Goal: Task Accomplishment & Management: Complete application form

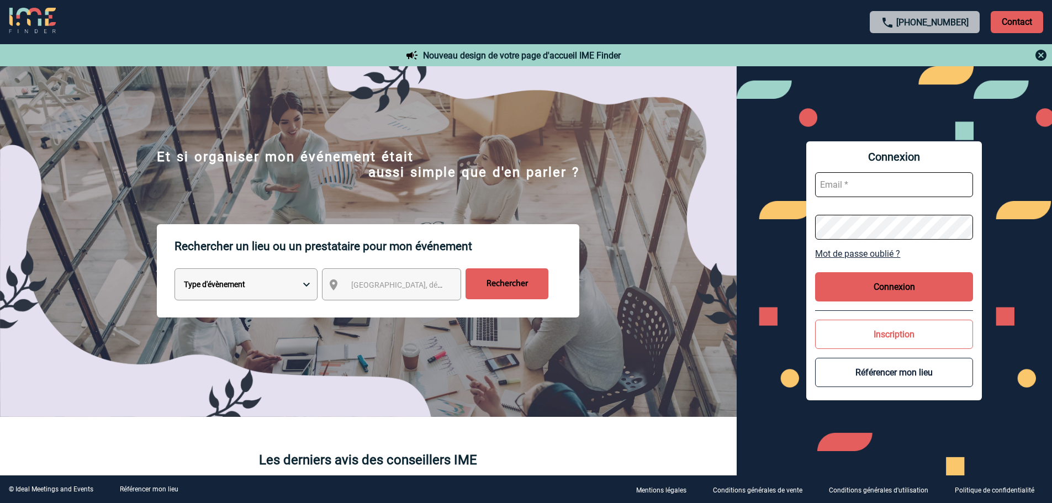
type input "eperiou@ime-groupe.com"
click at [888, 286] on button "Connexion" at bounding box center [894, 286] width 158 height 29
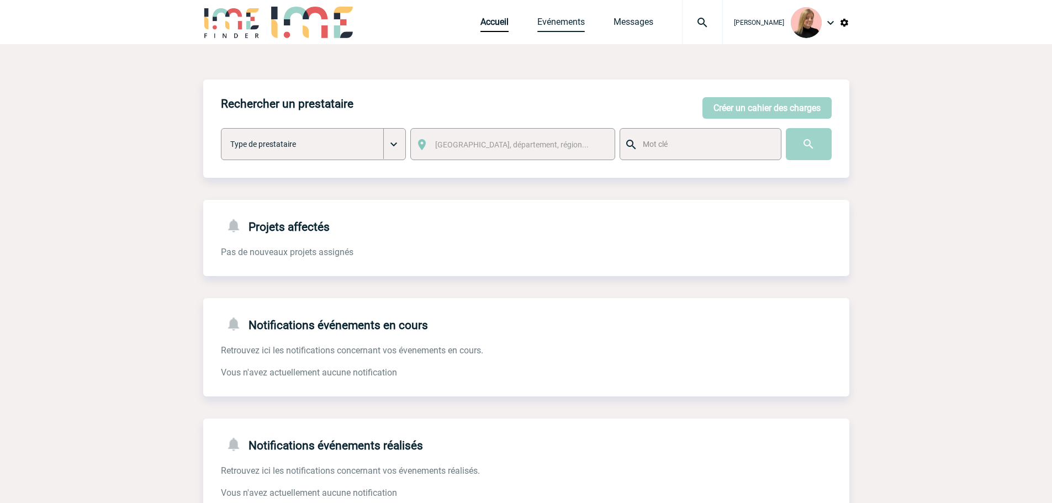
click at [566, 26] on link "Evénements" at bounding box center [560, 24] width 47 height 15
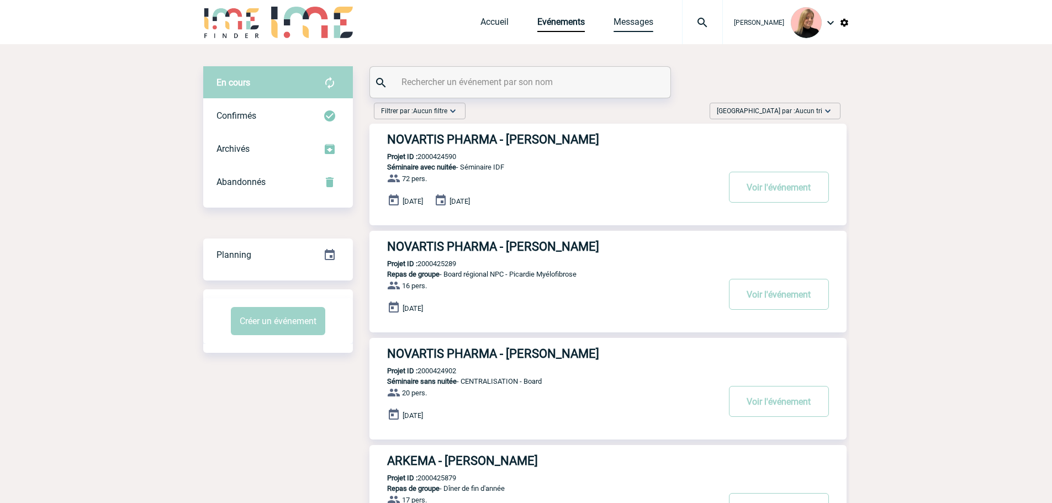
click at [646, 25] on link "Messages" at bounding box center [634, 24] width 40 height 15
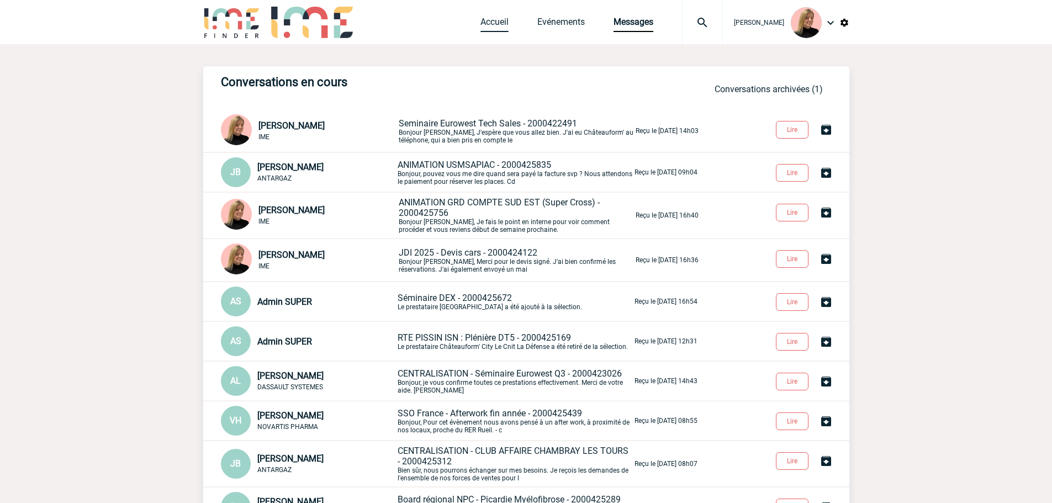
click at [505, 18] on link "Accueil" at bounding box center [495, 24] width 28 height 15
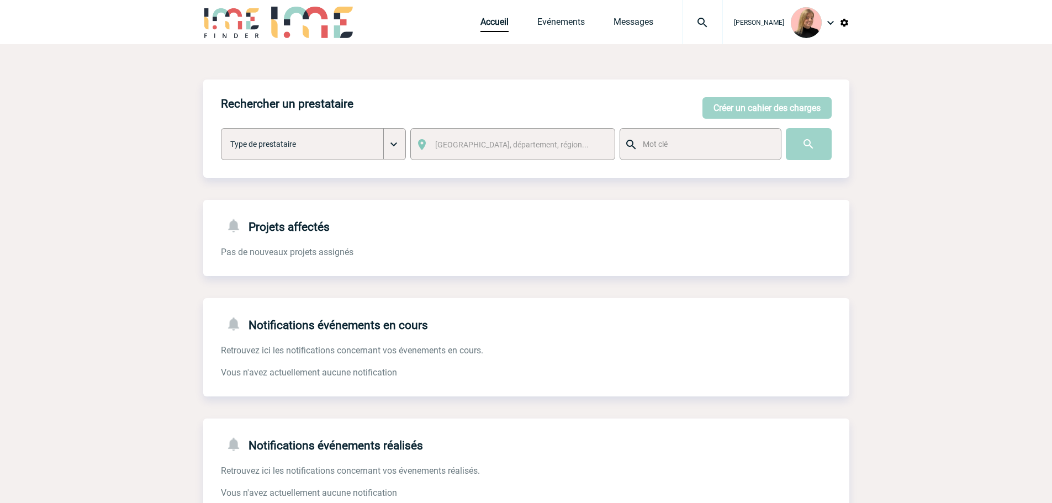
click at [592, 28] on div "Accueil Evénements Messages Projet, client Projet, client" at bounding box center [602, 22] width 242 height 44
click at [576, 25] on link "Evénements" at bounding box center [560, 24] width 47 height 15
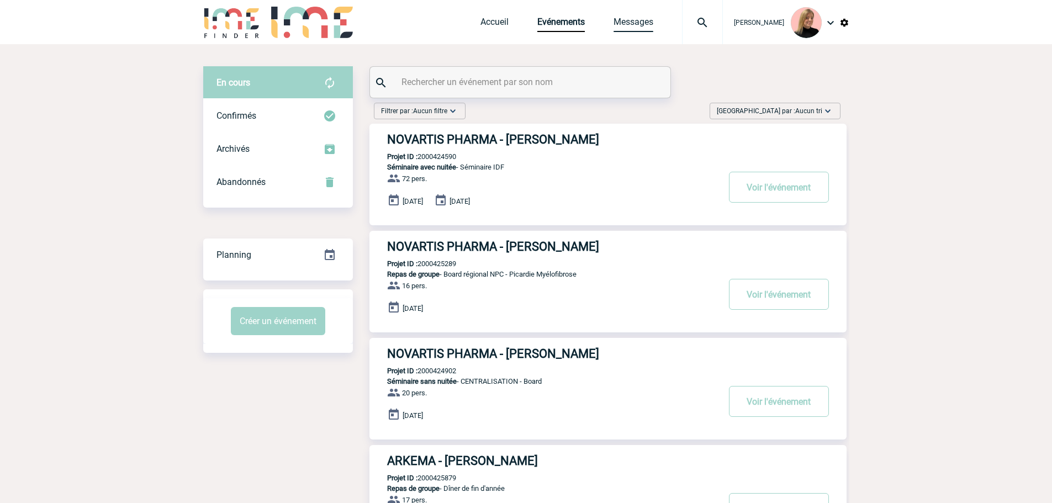
click at [631, 27] on link "Messages" at bounding box center [634, 24] width 40 height 15
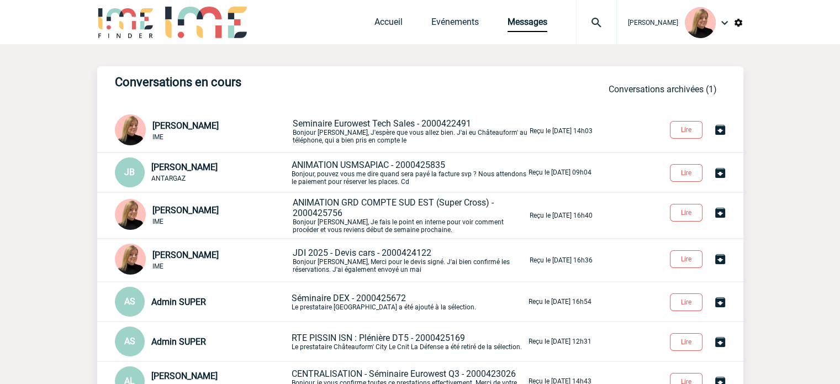
click at [422, 123] on span "Seminaire Eurowest Tech Sales - 2000422491" at bounding box center [382, 123] width 178 height 10
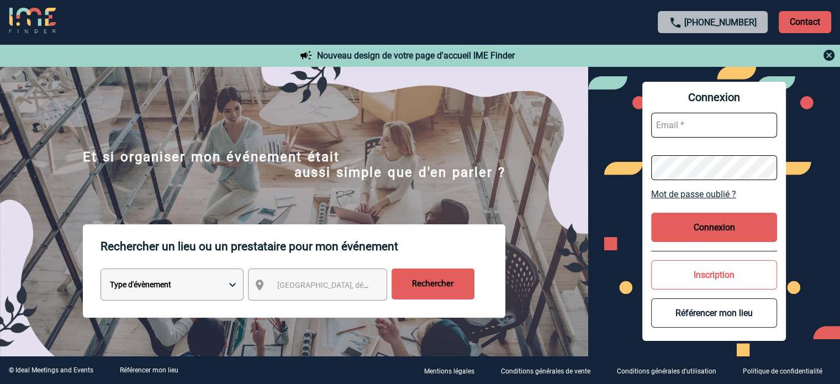
type input "eperiou@ime-groupe.com"
click at [678, 227] on button "Connexion" at bounding box center [714, 227] width 126 height 29
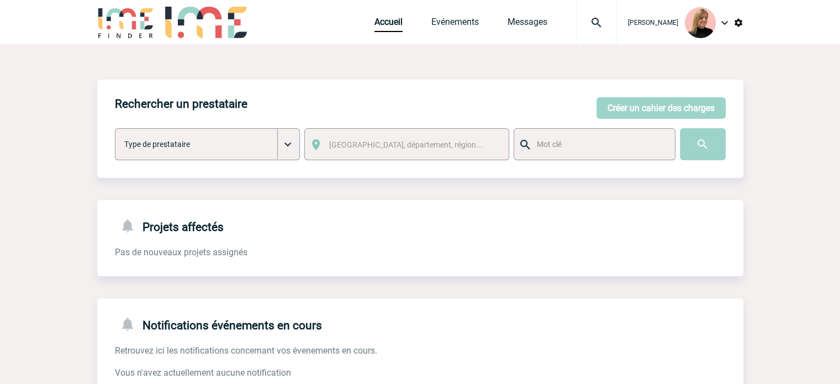
click at [594, 23] on img at bounding box center [597, 22] width 40 height 13
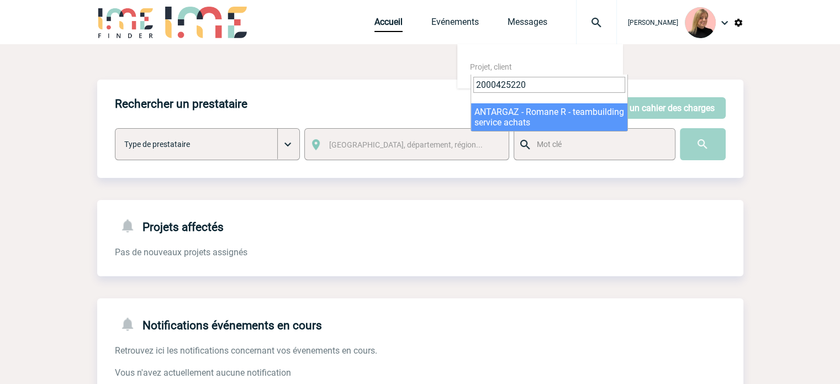
type input "2000425220"
select select "24721"
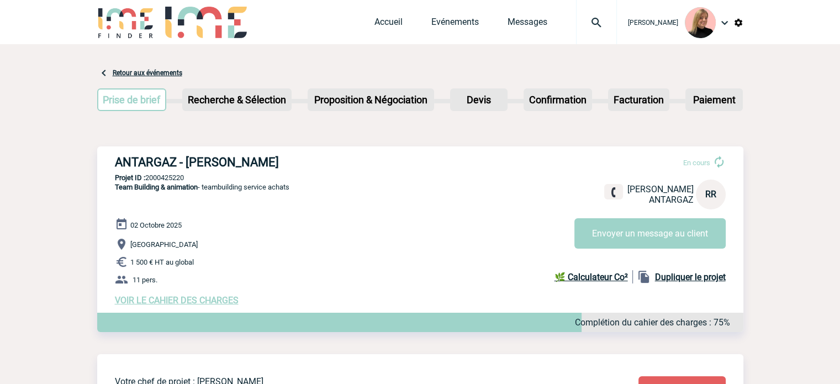
click at [197, 308] on div "ANTARGAZ - Romane RUFFIN En cours Romane RUFFIN ANTARGAZ RR Envoyer un message …" at bounding box center [420, 230] width 646 height 168
click at [198, 300] on span "VOIR LE CAHIER DES CHARGES" at bounding box center [177, 300] width 124 height 10
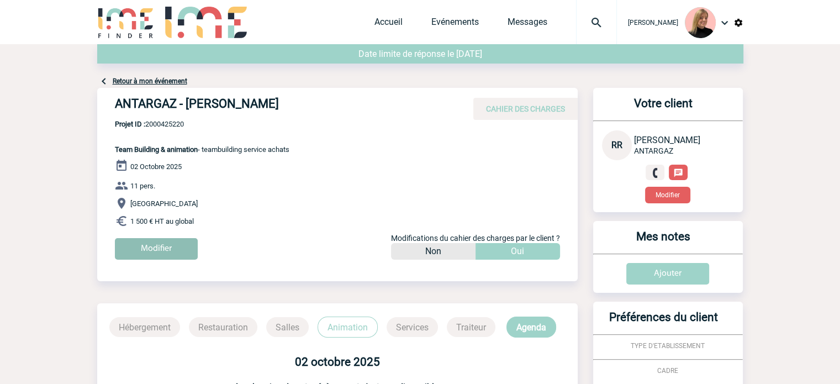
click at [160, 250] on input "Modifier" at bounding box center [156, 249] width 83 height 22
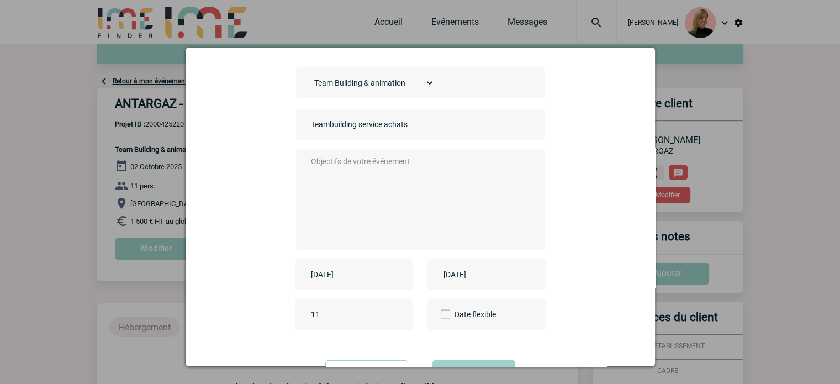
scroll to position [91, 0]
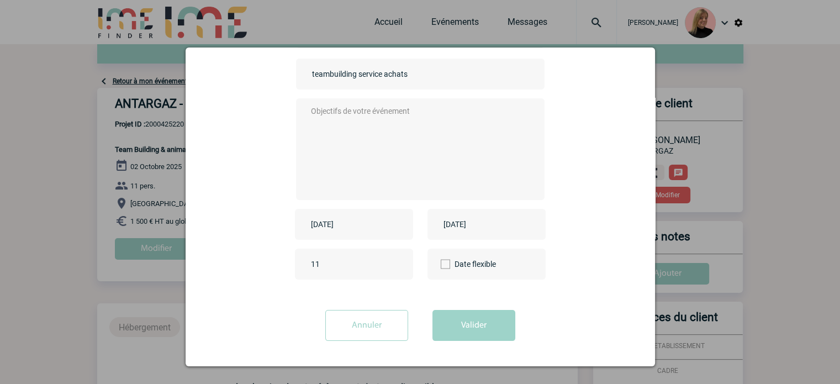
click at [361, 220] on input "[DATE]" at bounding box center [346, 224] width 76 height 14
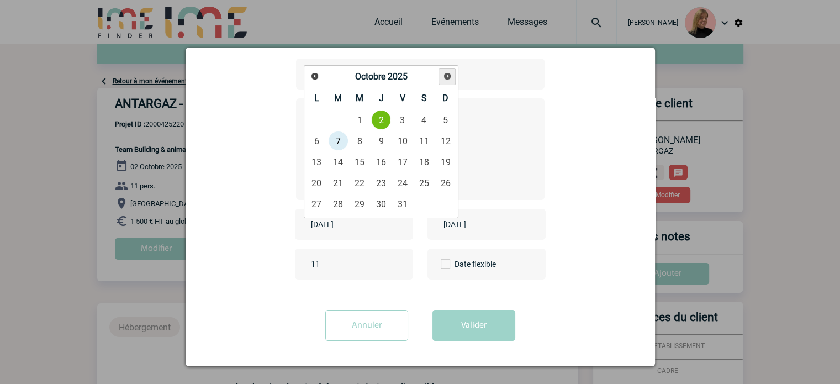
click at [444, 73] on span "Suivant" at bounding box center [447, 76] width 9 height 9
click at [335, 165] on link "16" at bounding box center [338, 162] width 20 height 20
type input "[DATE]"
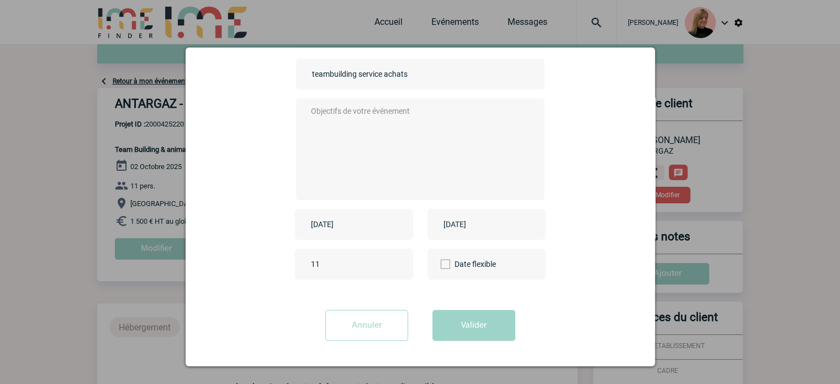
click at [493, 229] on input "[DATE]" at bounding box center [479, 224] width 76 height 14
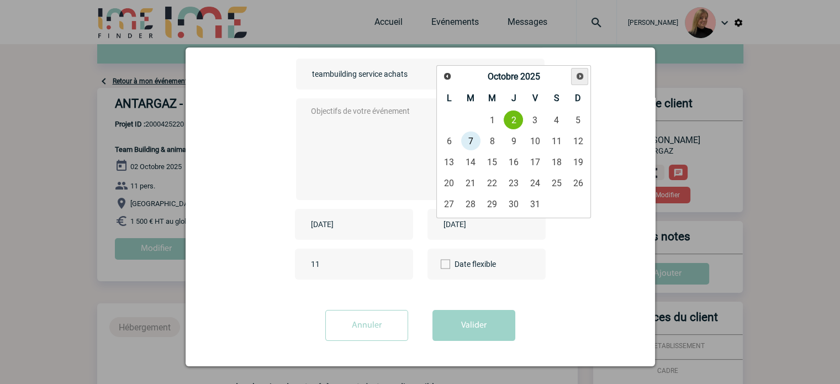
click at [574, 75] on link "Suivant" at bounding box center [579, 76] width 17 height 17
click at [474, 167] on link "16" at bounding box center [471, 162] width 20 height 20
type input "[DATE]"
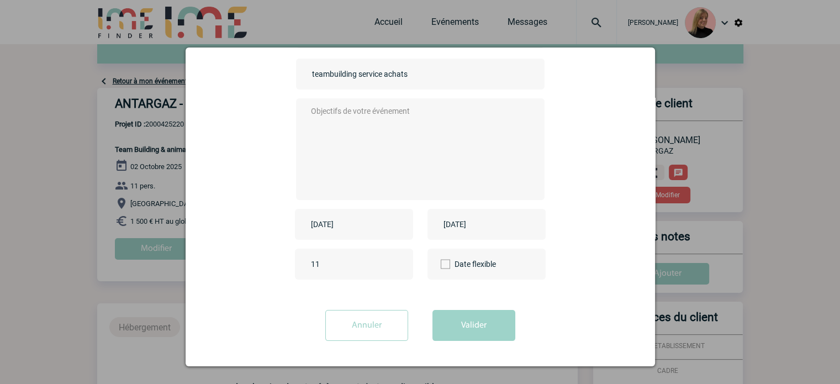
click at [372, 123] on textarea at bounding box center [417, 148] width 218 height 88
type textarea "xx"
click at [482, 331] on button "Valider" at bounding box center [473, 325] width 83 height 31
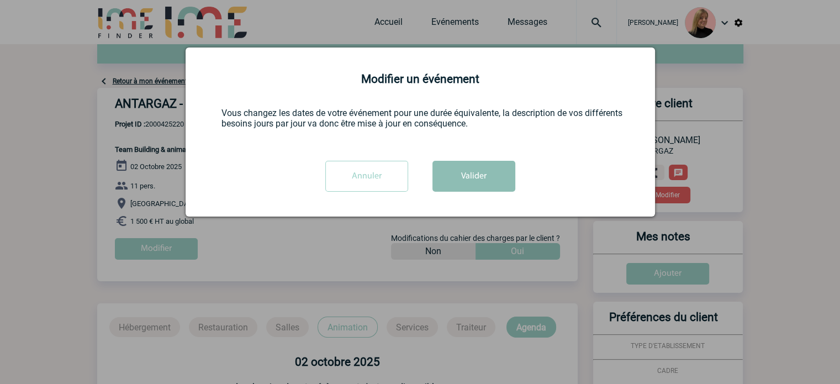
scroll to position [0, 0]
click at [484, 178] on button "Valider" at bounding box center [473, 176] width 83 height 31
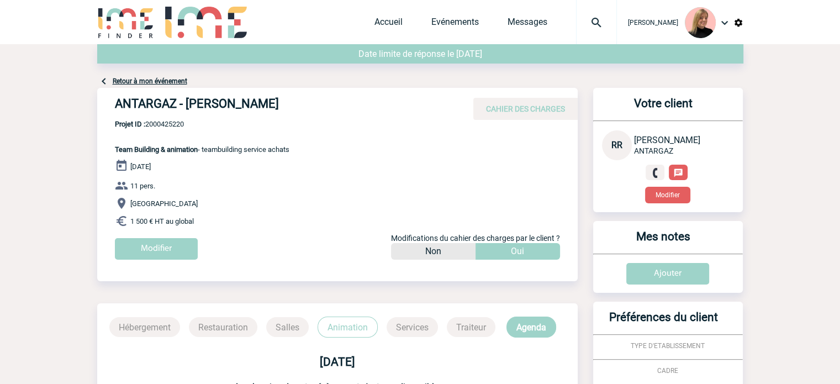
click at [172, 125] on span "Projet ID : 2000425220" at bounding box center [202, 124] width 175 height 8
copy span "2000425220"
